Goal: Transaction & Acquisition: Purchase product/service

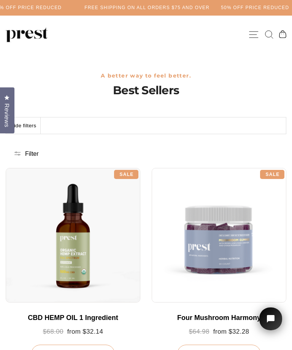
click at [75, 249] on div at bounding box center [73, 235] width 134 height 134
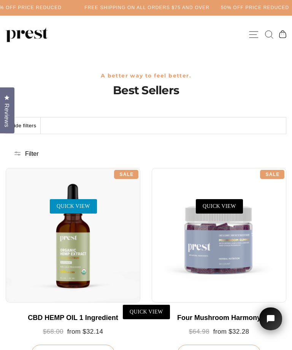
click at [75, 206] on link "QUICK VIEW" at bounding box center [73, 206] width 47 height 14
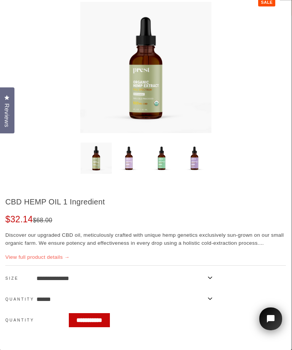
scroll to position [84, 0]
click at [25, 260] on link "View full product details →" at bounding box center [37, 257] width 64 height 6
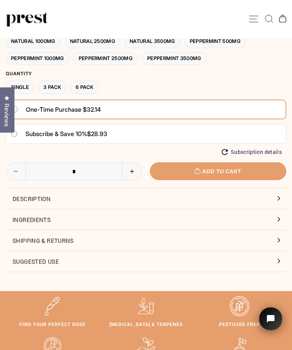
scroll to position [394, 0]
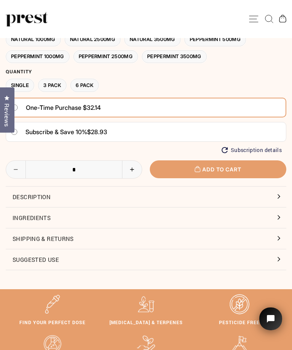
click at [273, 236] on button "Shipping & Returns" at bounding box center [146, 238] width 280 height 20
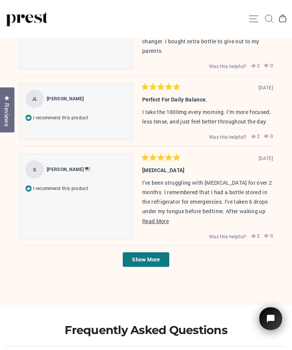
scroll to position [2055, 0]
click at [156, 224] on span "Read More" at bounding box center [155, 220] width 27 height 7
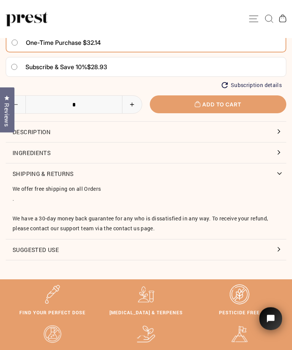
scroll to position [459, 0]
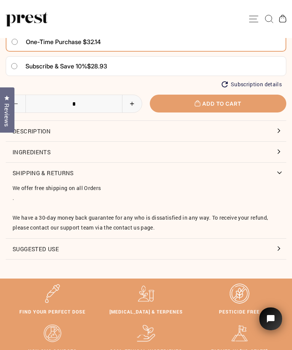
click at [274, 249] on button "Suggested Use" at bounding box center [146, 248] width 280 height 20
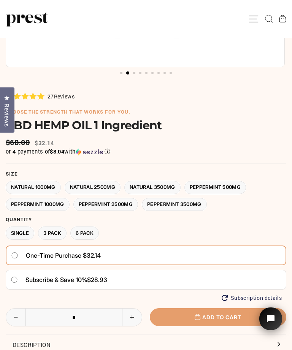
scroll to position [246, 0]
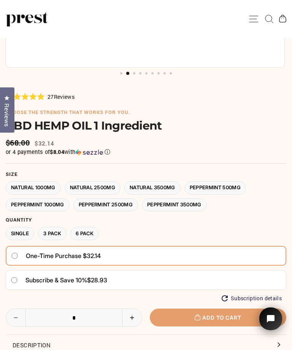
click at [159, 188] on label "Natural 3500MG" at bounding box center [152, 187] width 56 height 13
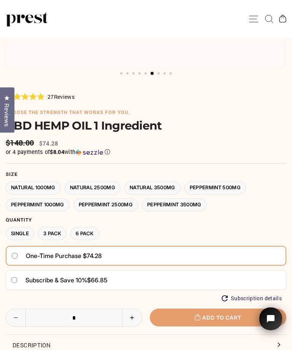
click at [36, 186] on label "Natural 1000MG" at bounding box center [33, 187] width 55 height 13
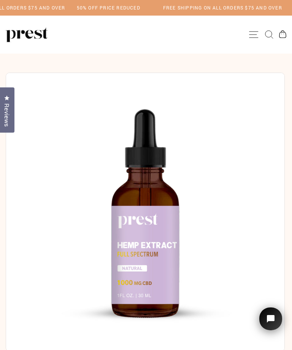
click at [150, 344] on img at bounding box center [145, 211] width 279 height 279
